Goal: Task Accomplishment & Management: Use online tool/utility

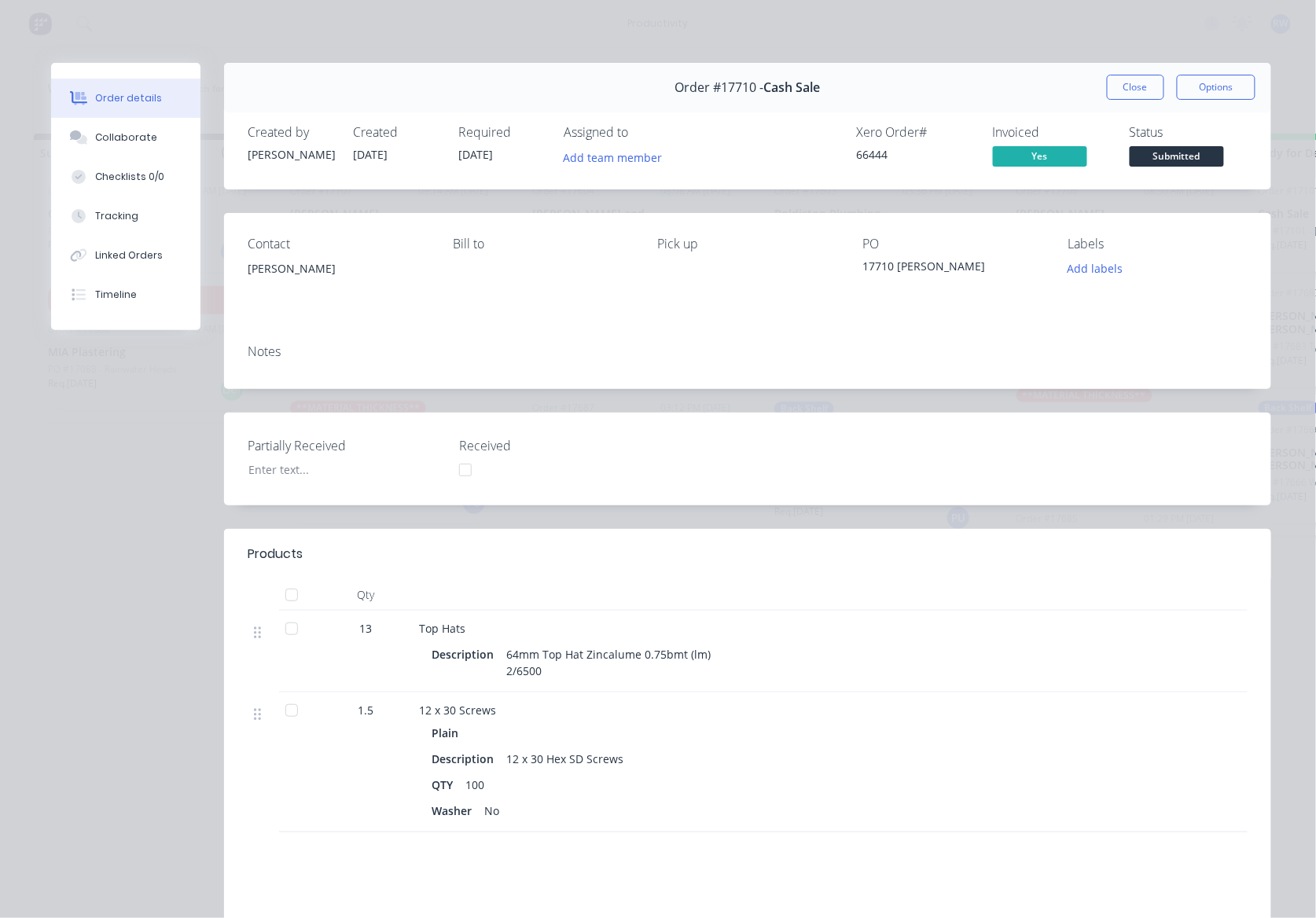
click at [453, 466] on div at bounding box center [465, 470] width 32 height 32
click at [464, 475] on div at bounding box center [465, 470] width 32 height 32
click at [281, 589] on div at bounding box center [291, 595] width 32 height 32
click at [1159, 155] on span "Submitted" at bounding box center [1176, 156] width 95 height 20
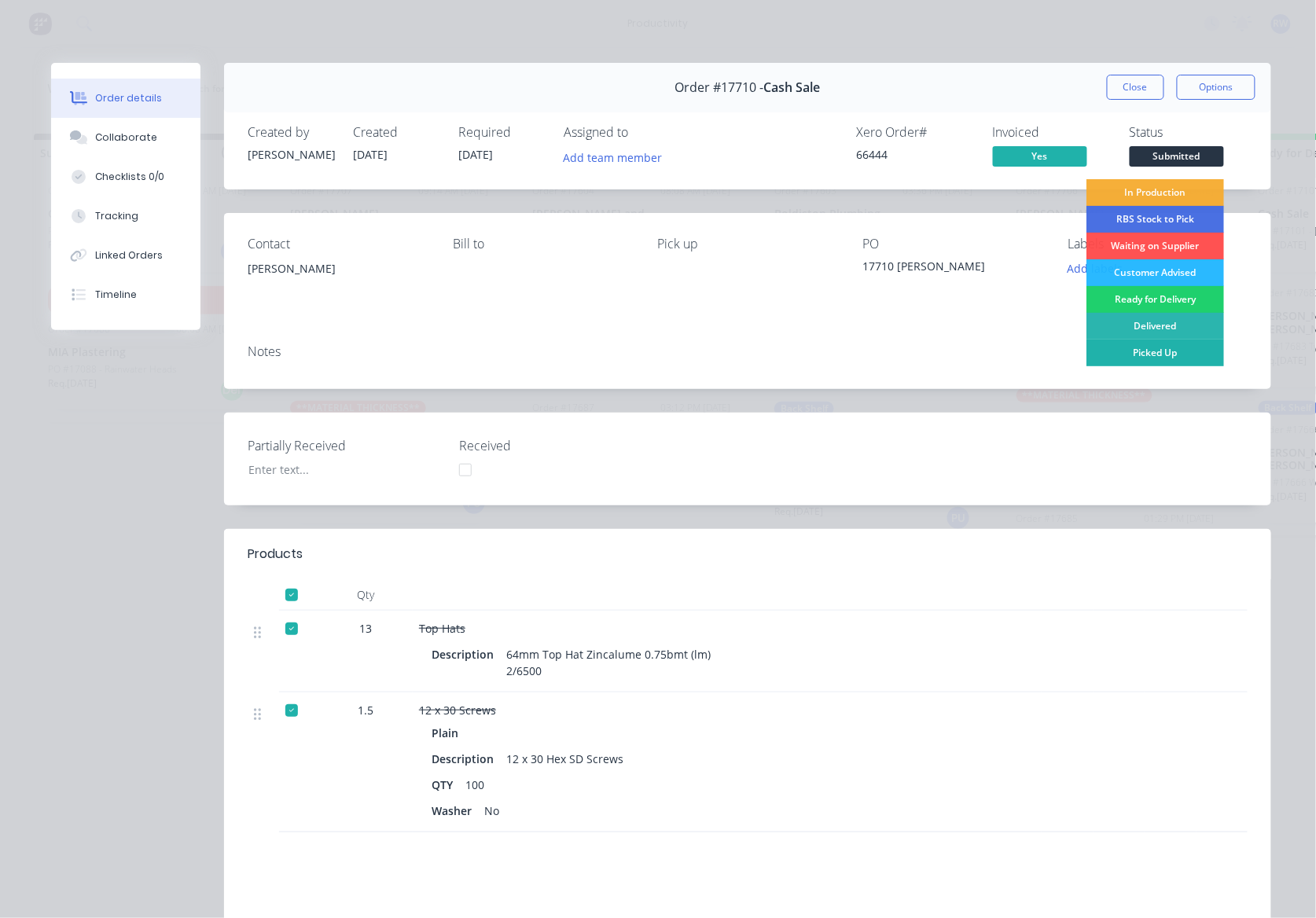
click at [1117, 345] on div "Picked Up" at bounding box center [1155, 353] width 137 height 27
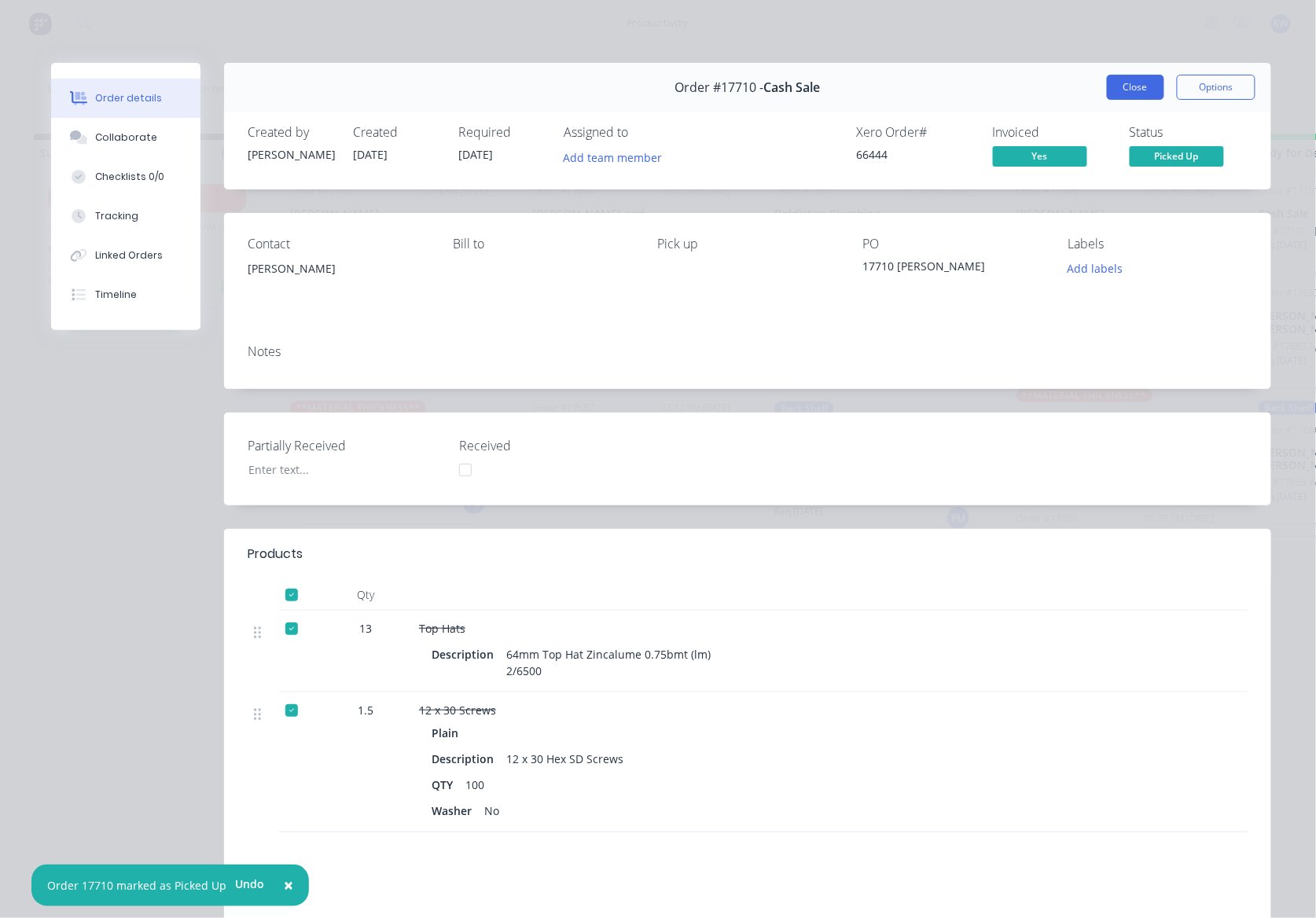
click at [1125, 80] on button "Close" at bounding box center [1136, 87] width 57 height 25
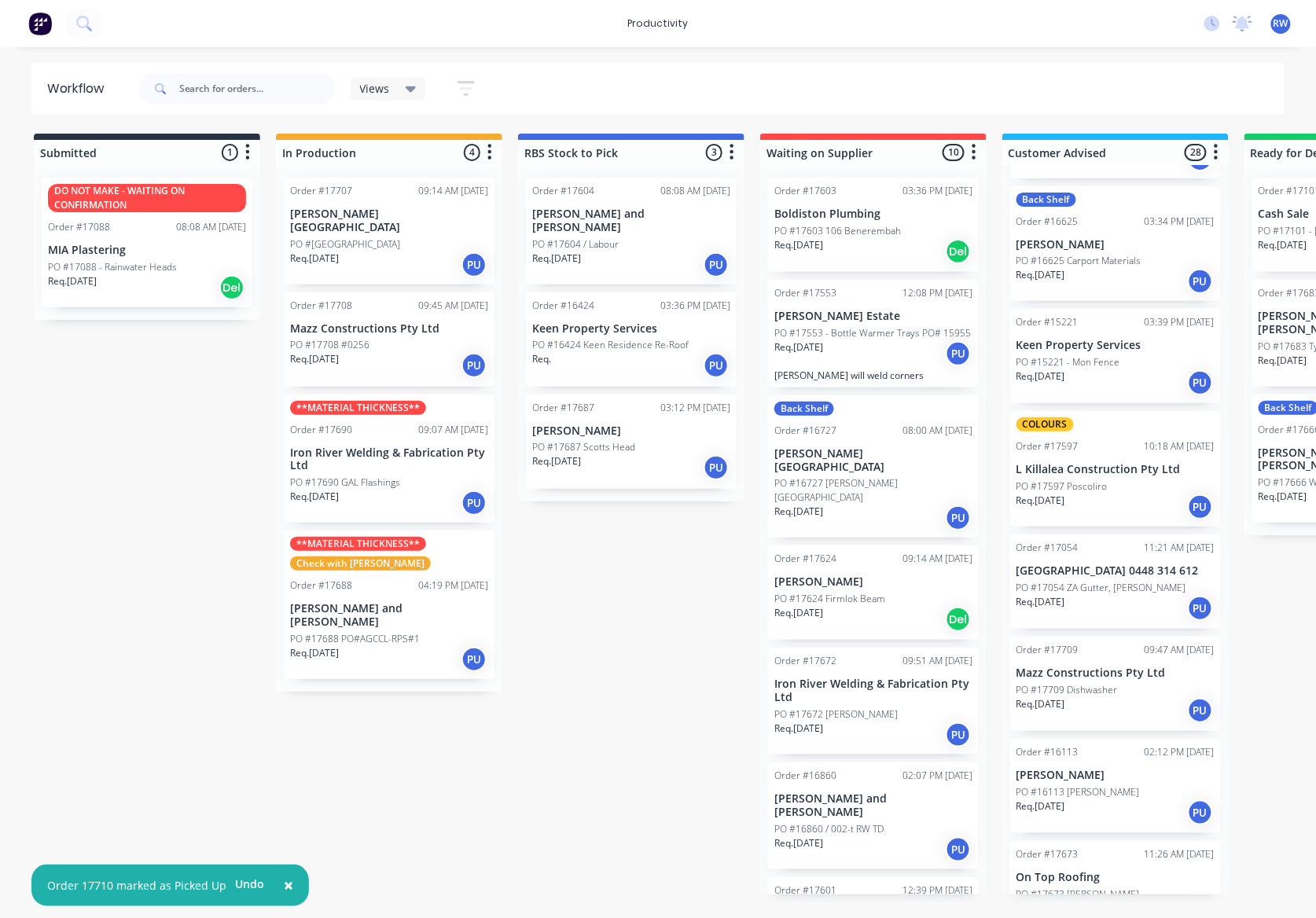
scroll to position [1781, 0]
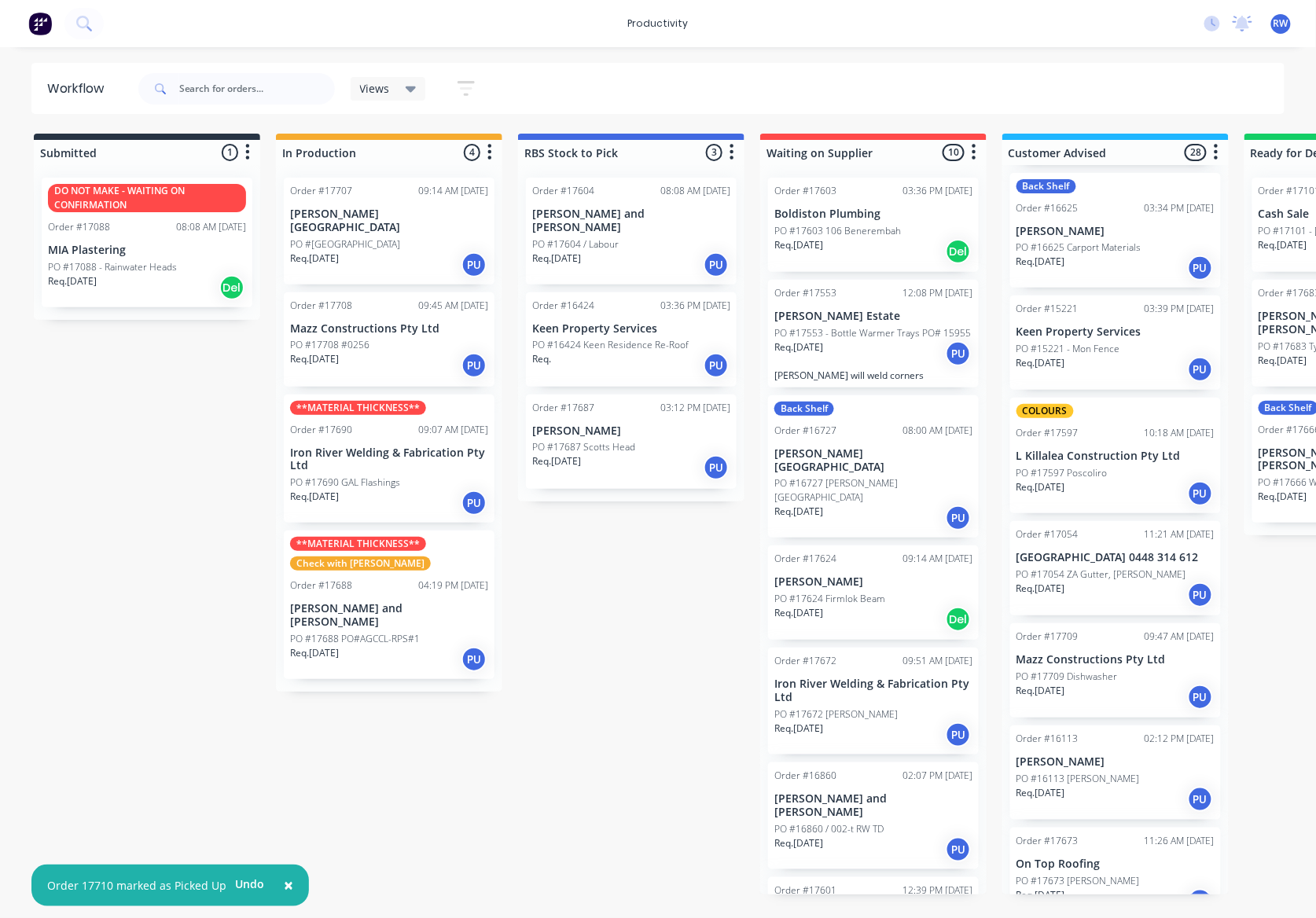
click at [1088, 772] on p "PO #16113 [PERSON_NAME]" at bounding box center [1078, 779] width 123 height 14
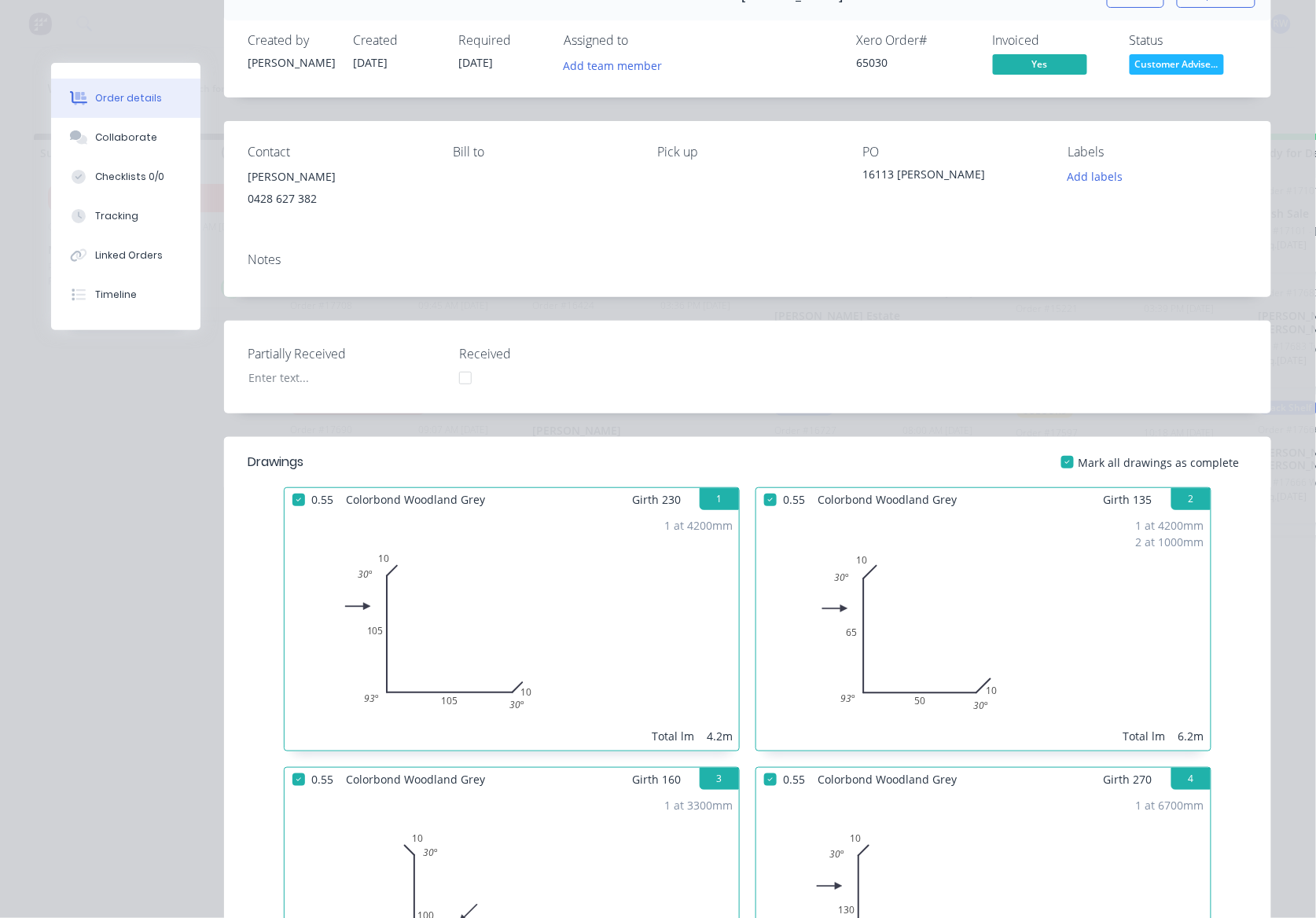
scroll to position [0, 0]
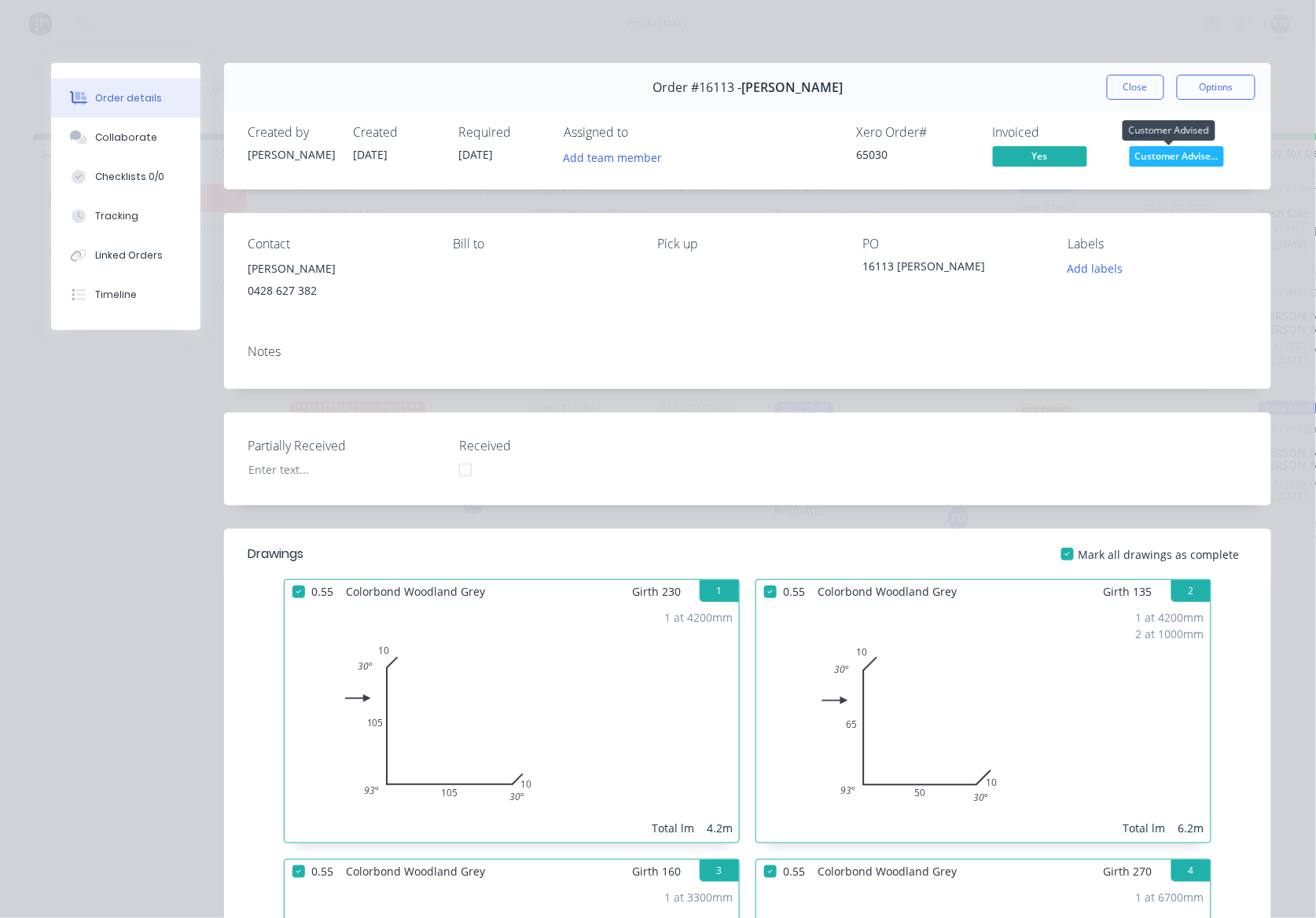
click at [1174, 158] on span "Customer Advise..." at bounding box center [1176, 156] width 95 height 20
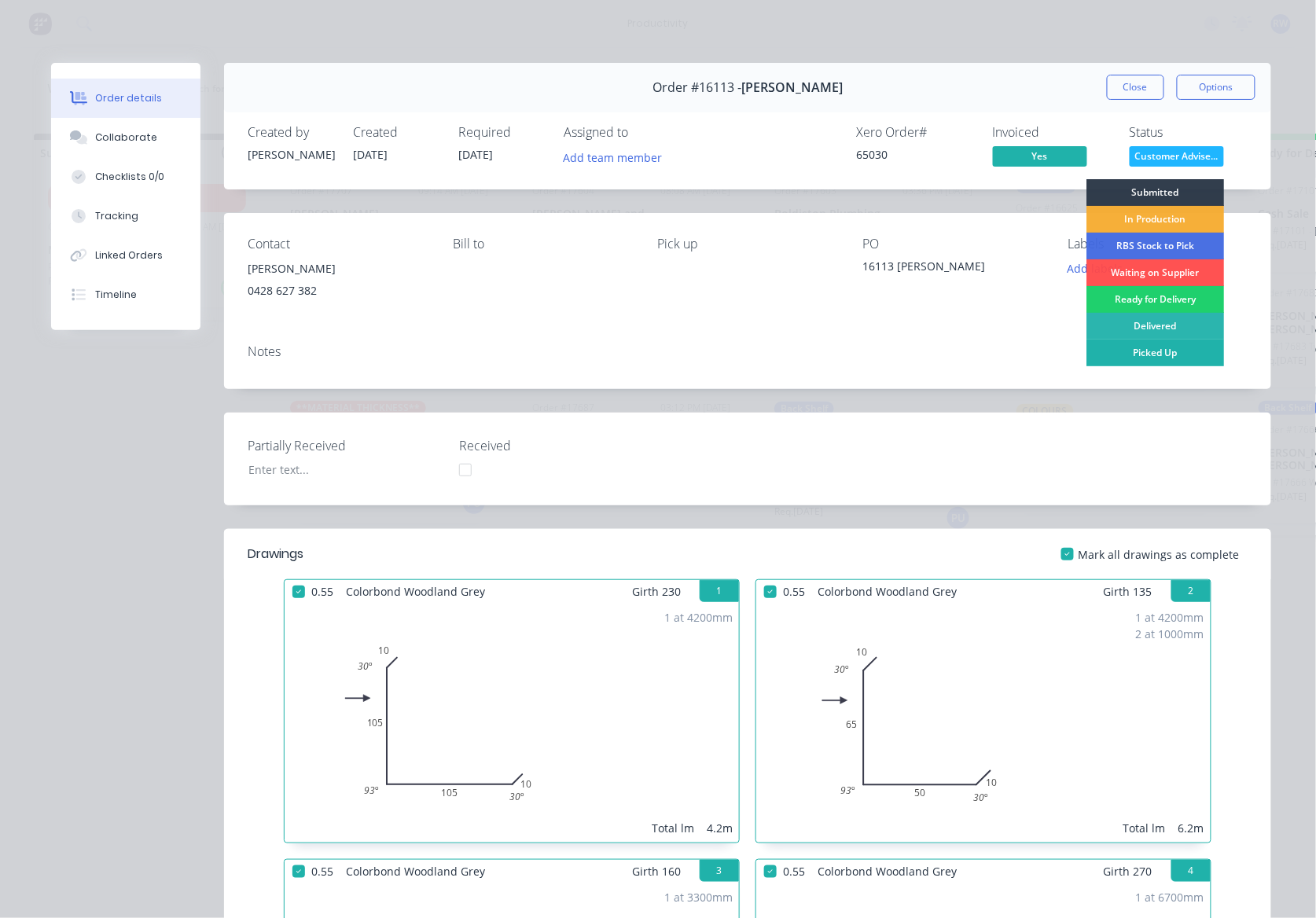
click at [1160, 356] on div "Picked Up" at bounding box center [1155, 353] width 137 height 27
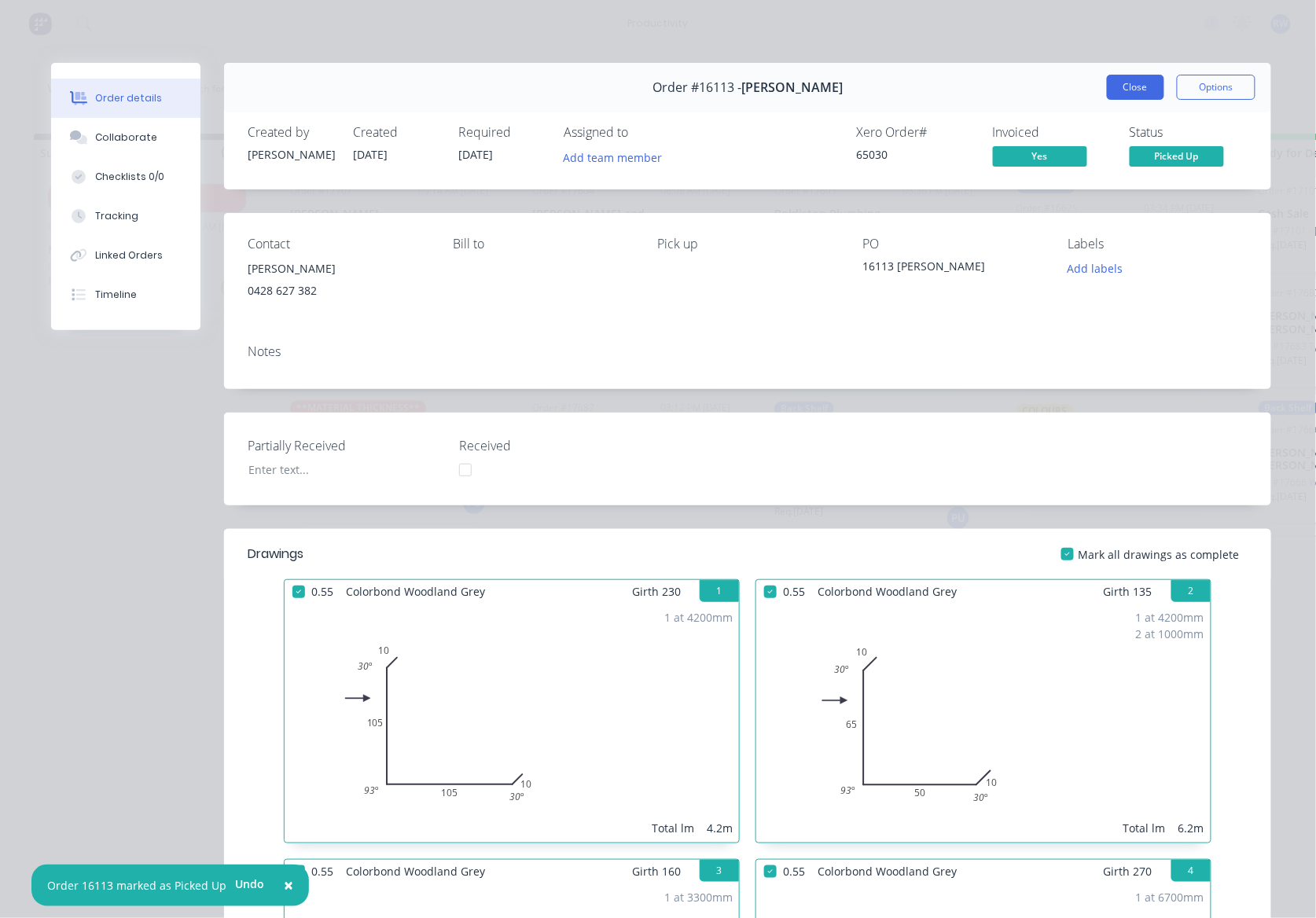
click at [1124, 83] on button "Close" at bounding box center [1136, 87] width 57 height 25
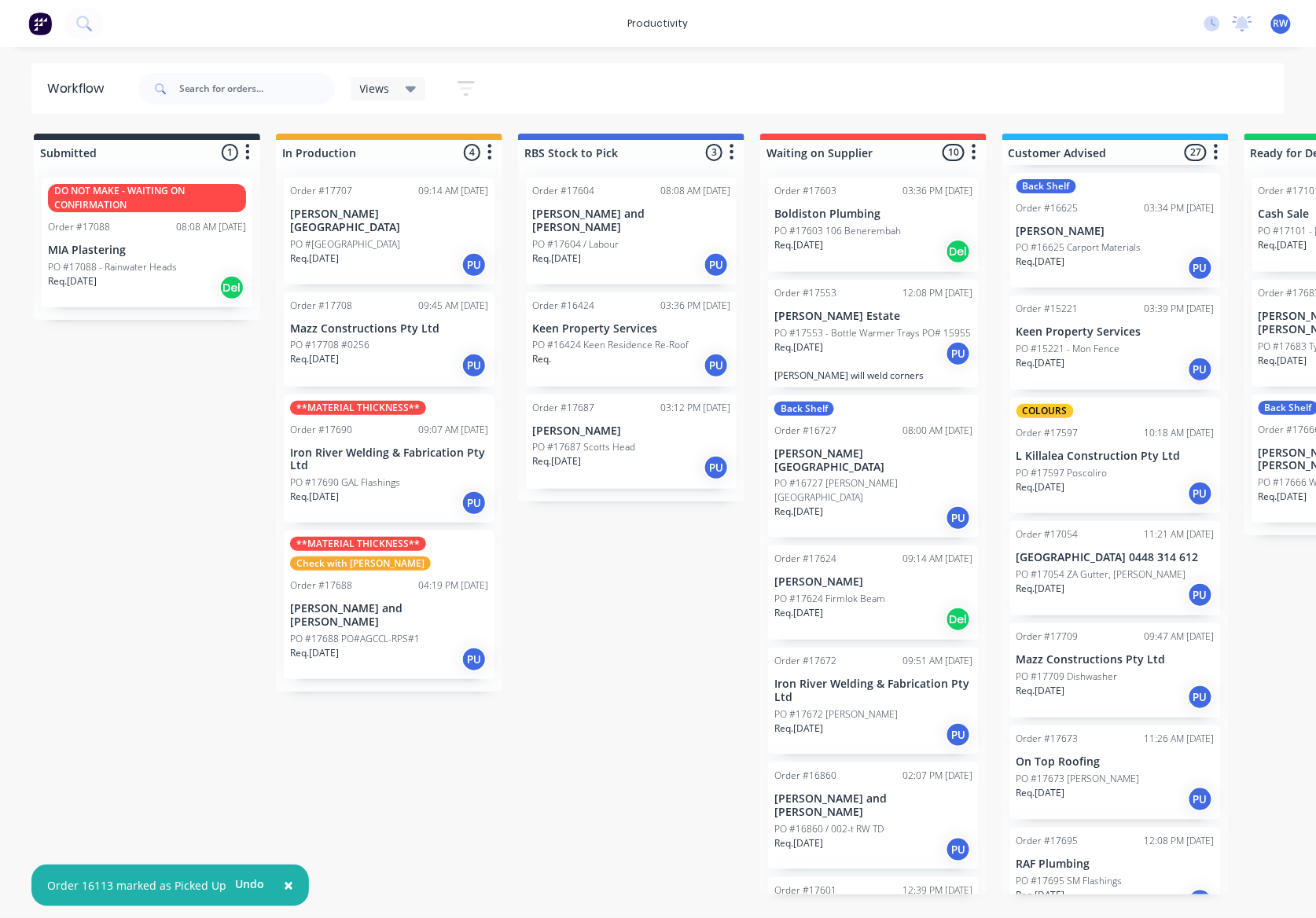
click at [376, 202] on div "Order #17707 09:14 AM [DATE][GEOGRAPHIC_DATA][PERSON_NAME] Req. [DATE] PU" at bounding box center [388, 231] width 210 height 107
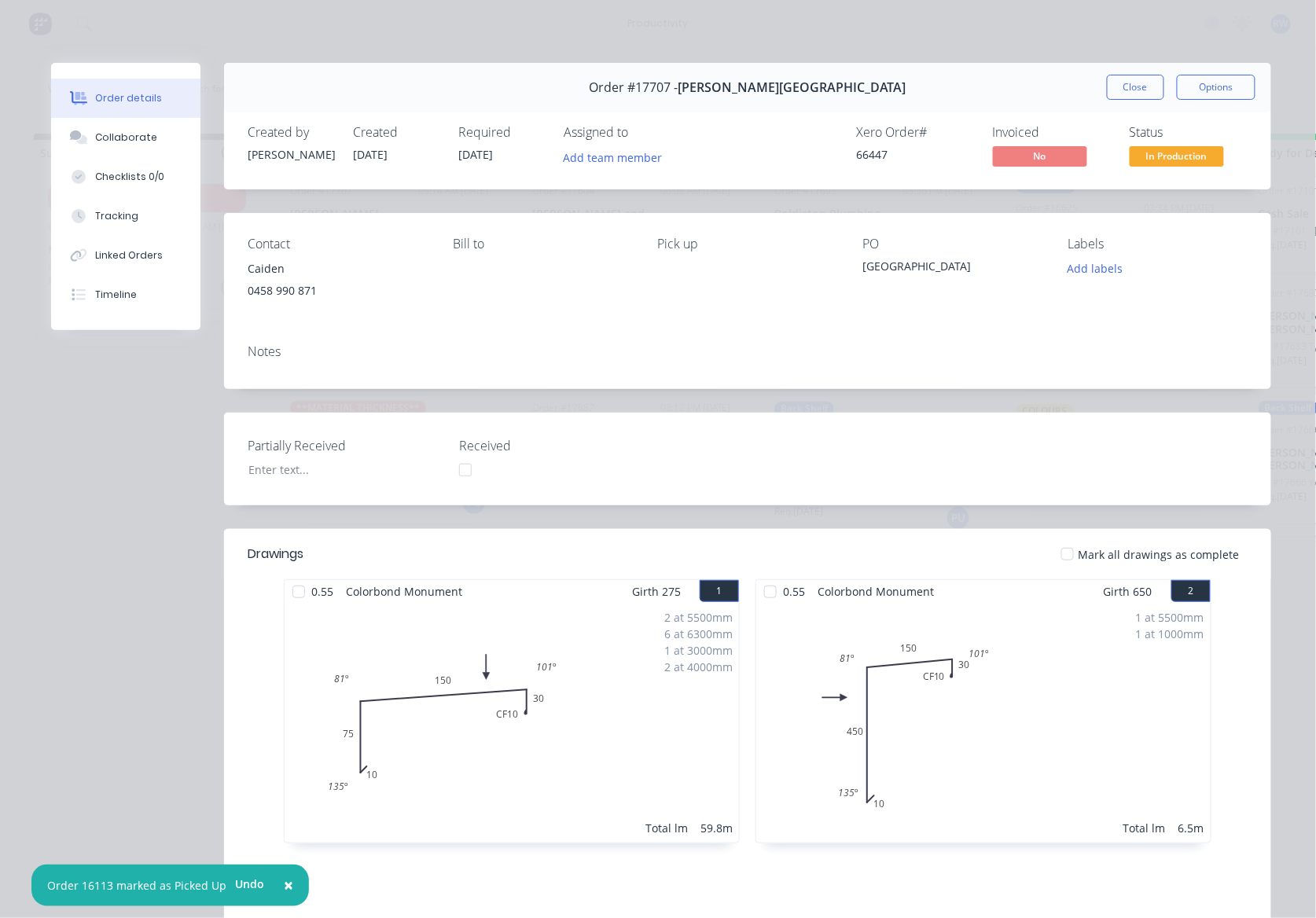
click at [1071, 557] on div at bounding box center [1067, 554] width 32 height 32
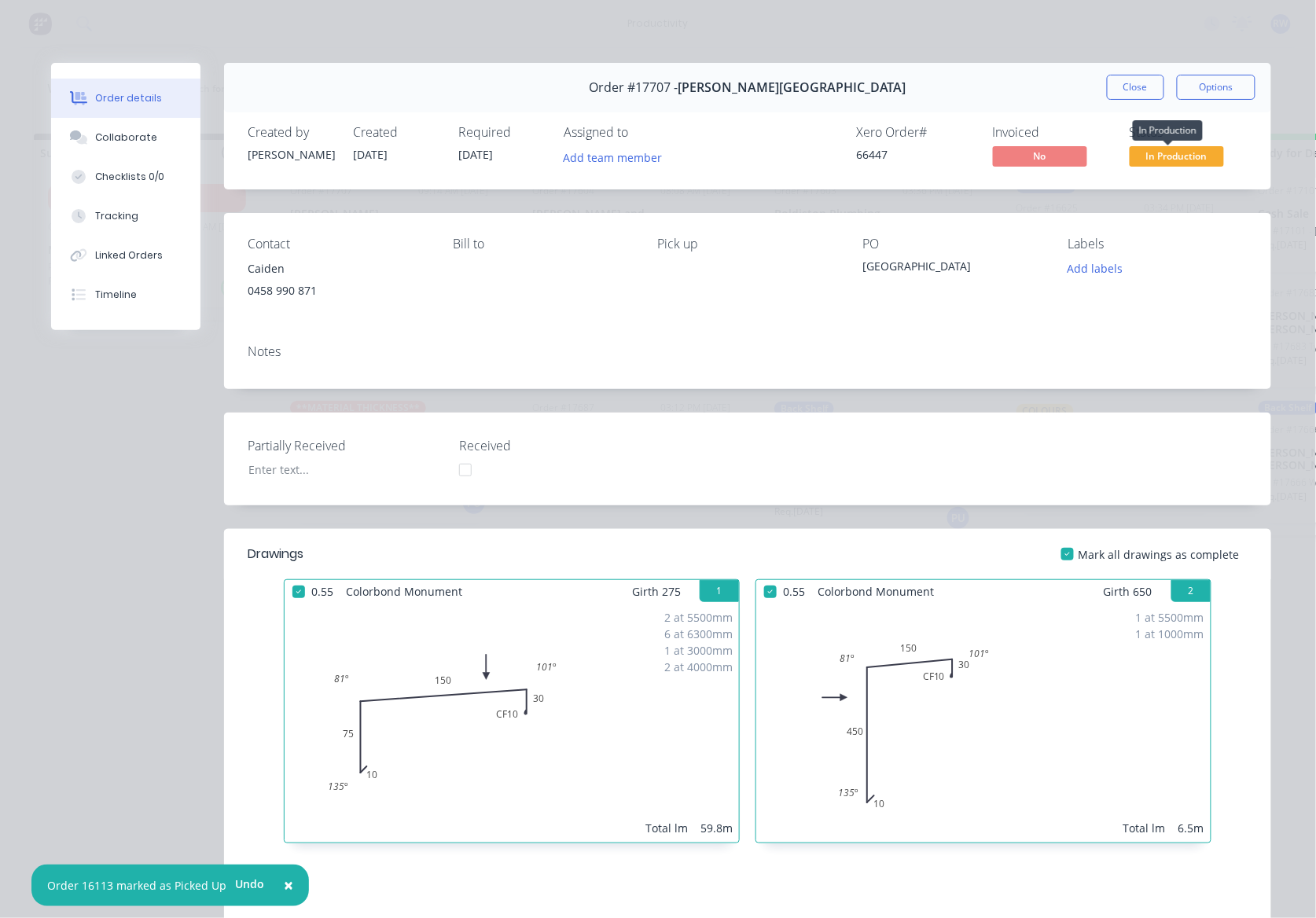
click at [1178, 152] on span "In Production" at bounding box center [1176, 156] width 95 height 20
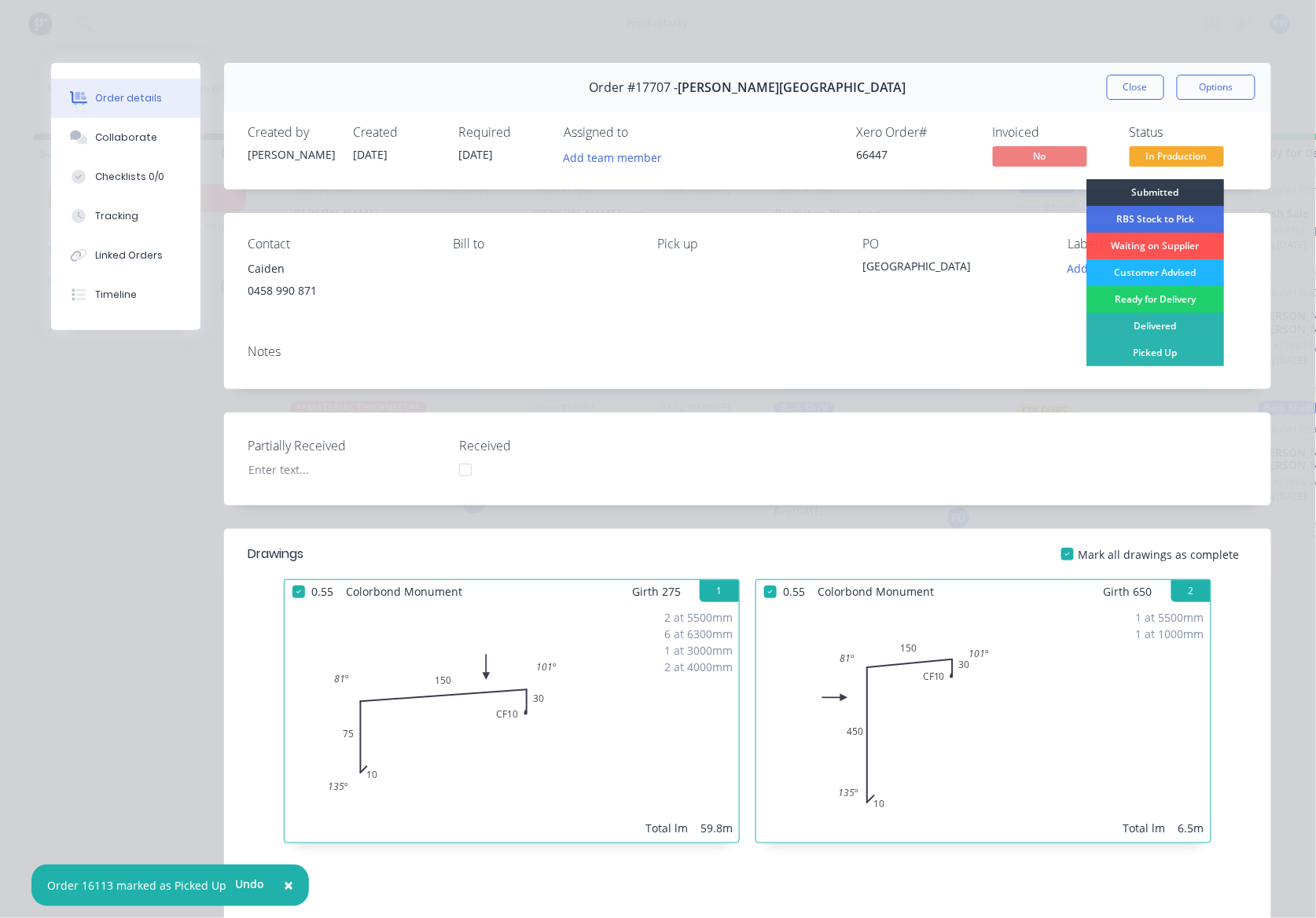
click at [1141, 280] on div "Customer Advised" at bounding box center [1155, 273] width 137 height 27
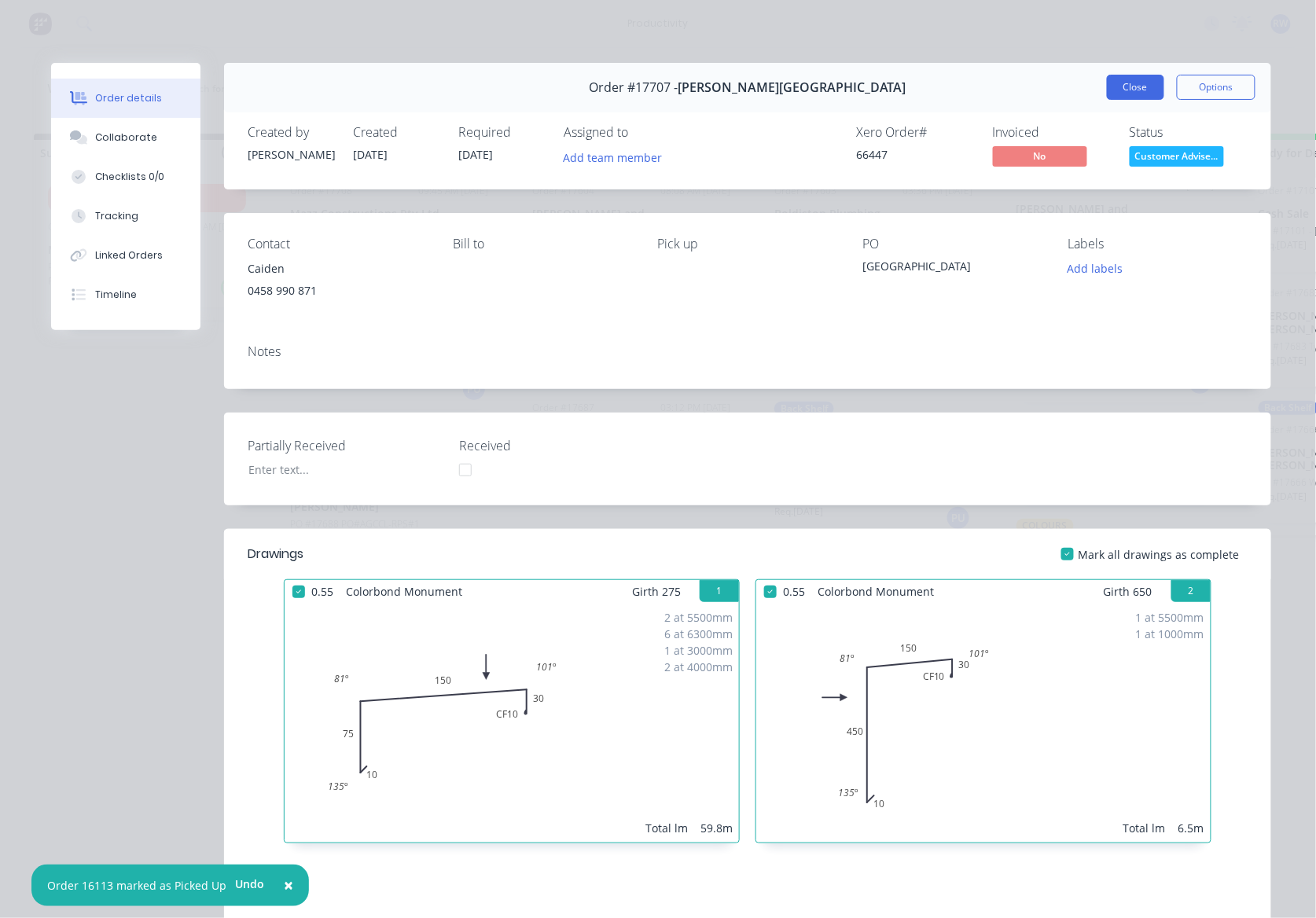
click at [1129, 95] on button "Close" at bounding box center [1136, 87] width 57 height 25
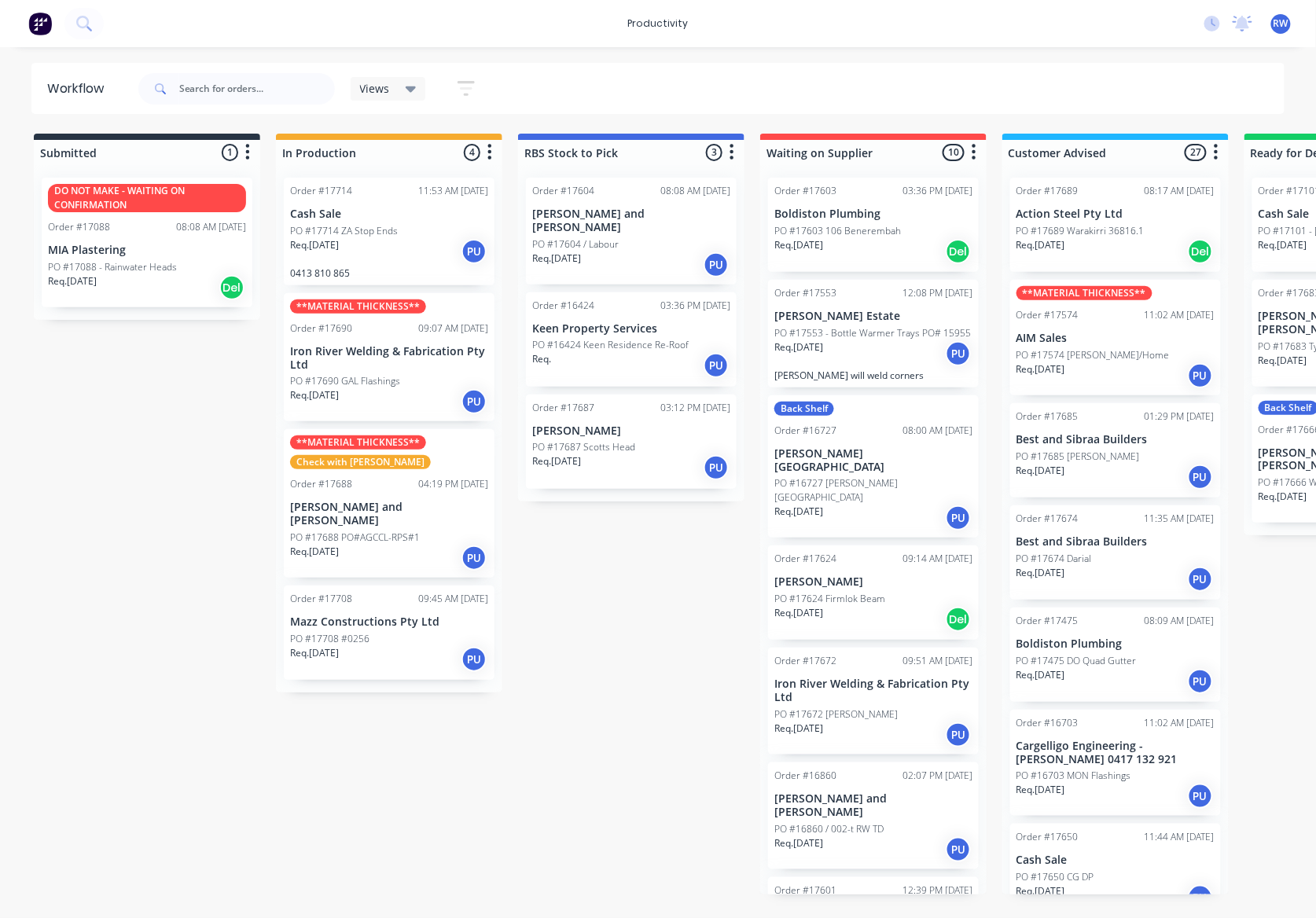
click at [406, 226] on div "PO #17714 ZA Stop Ends" at bounding box center [388, 231] width 198 height 14
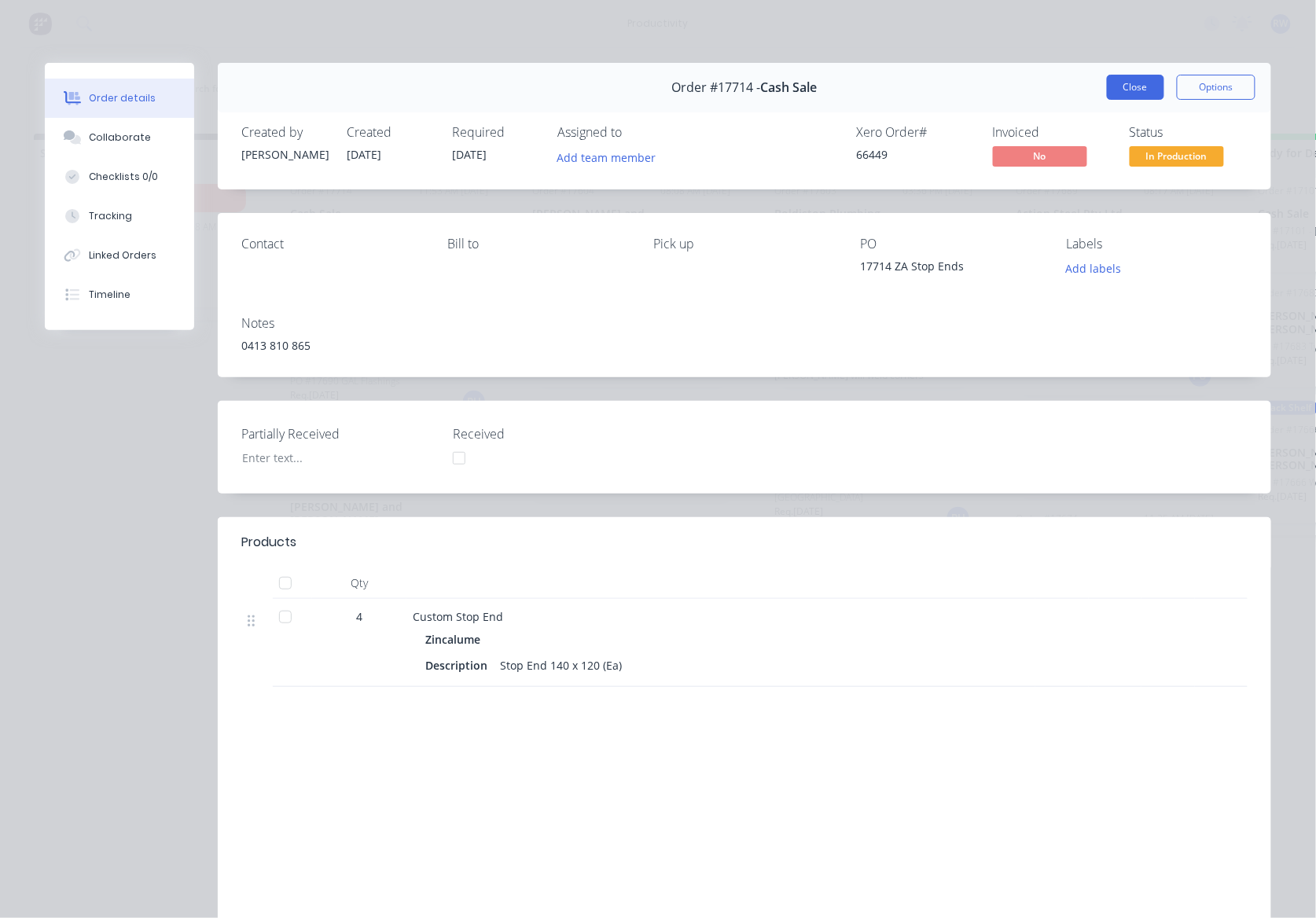
click at [1123, 92] on button "Close" at bounding box center [1136, 87] width 57 height 25
